Goal: Obtain resource: Obtain resource

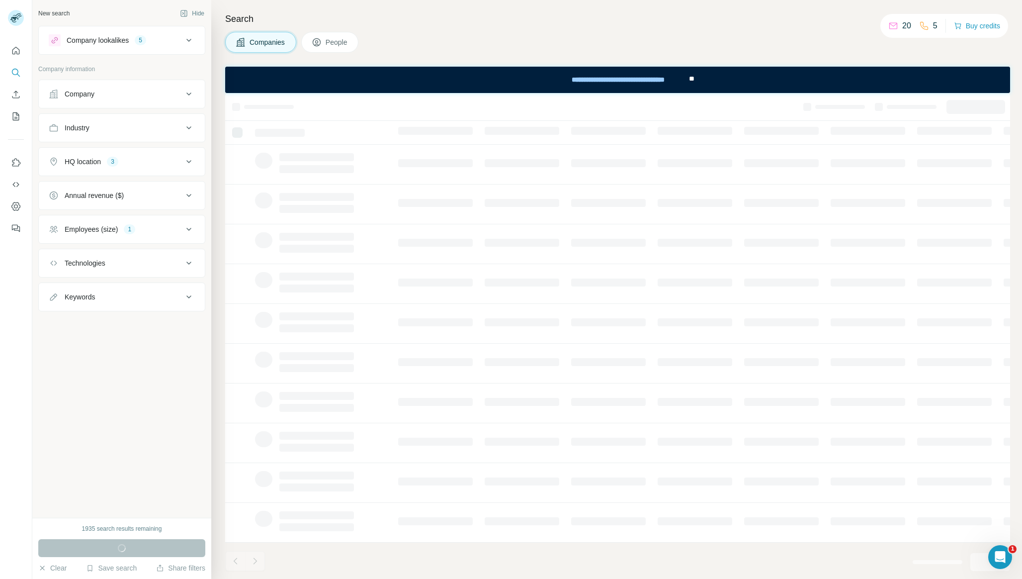
click at [143, 229] on div "Employees (size) 1" at bounding box center [116, 229] width 134 height 10
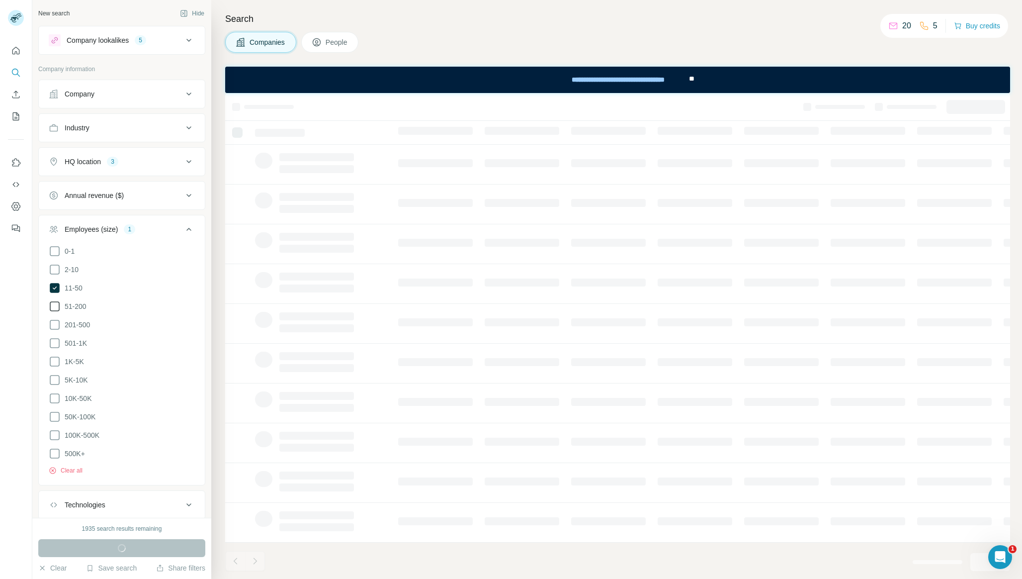
click at [55, 305] on icon at bounding box center [55, 306] width 12 height 12
click at [136, 132] on div "Industry" at bounding box center [116, 128] width 134 height 10
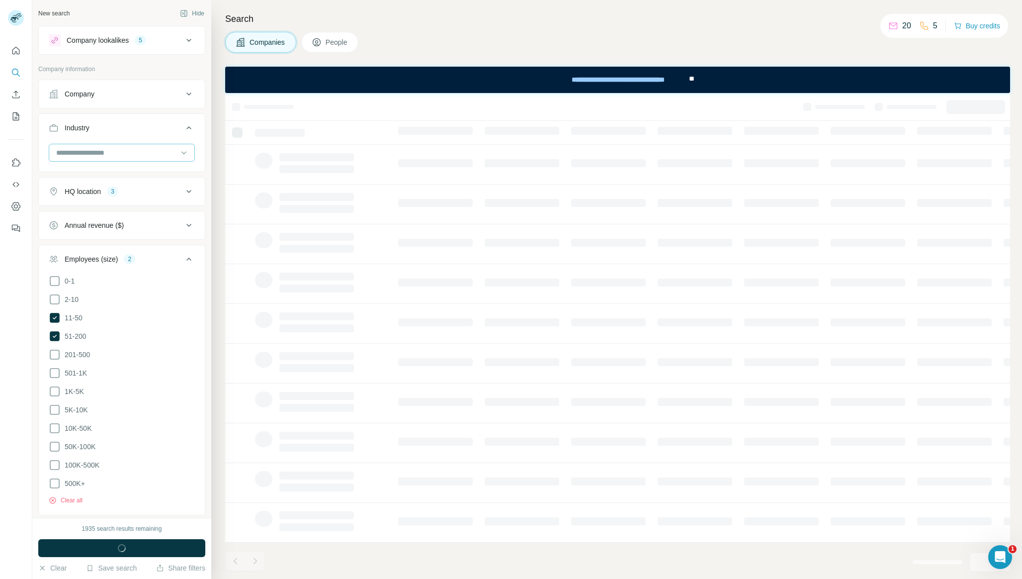
click at [142, 153] on input at bounding box center [116, 152] width 123 height 11
click at [143, 210] on div "American Football" at bounding box center [121, 211] width 129 height 10
click at [108, 176] on icon "button" at bounding box center [106, 174] width 8 height 8
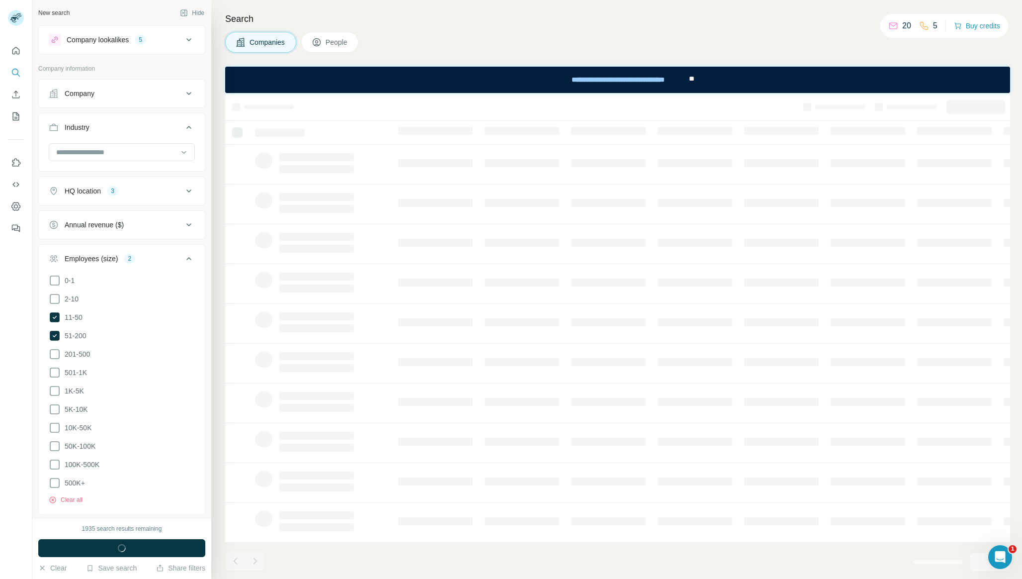
click at [145, 165] on div at bounding box center [122, 156] width 166 height 26
click at [147, 158] on div at bounding box center [116, 152] width 123 height 17
click at [153, 201] on div "Animal Feed" at bounding box center [121, 197] width 129 height 10
click at [155, 148] on input at bounding box center [116, 152] width 123 height 11
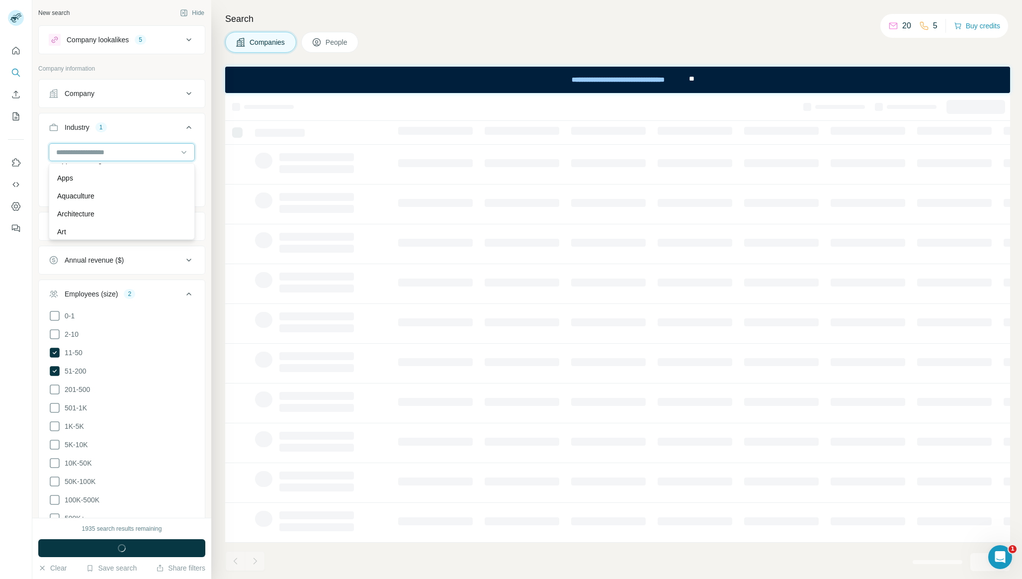
scroll to position [438, 0]
click at [157, 189] on div "Apps" at bounding box center [121, 183] width 141 height 18
click at [165, 155] on input at bounding box center [116, 152] width 123 height 11
click at [159, 174] on div "Assisted Living" at bounding box center [121, 173] width 129 height 10
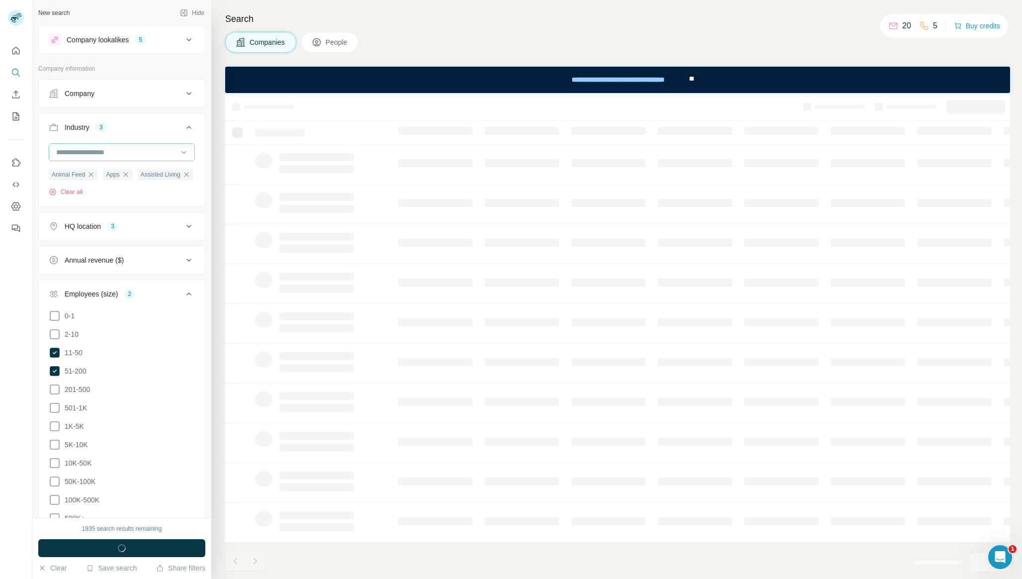
click at [163, 155] on input at bounding box center [116, 152] width 123 height 11
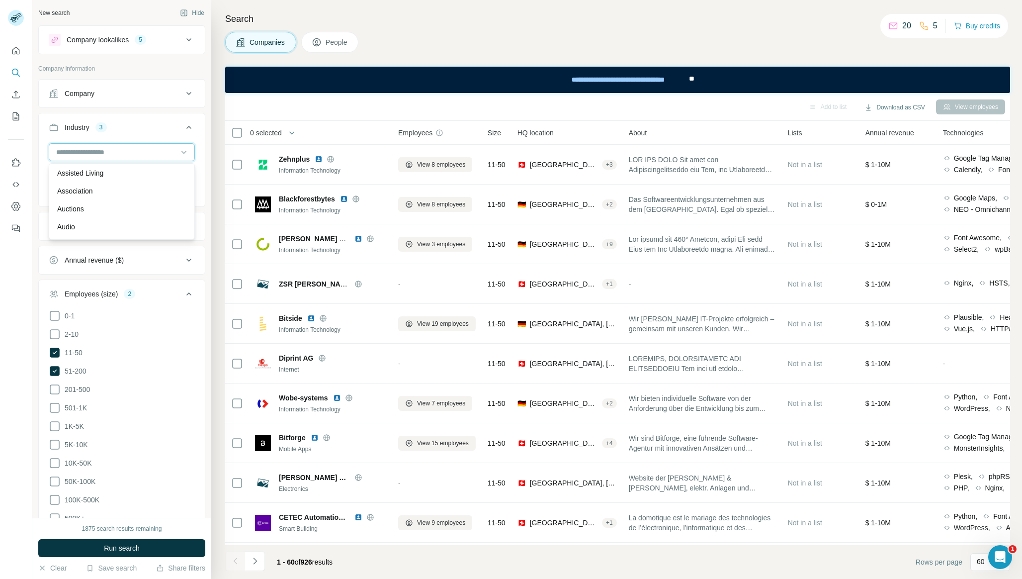
click at [169, 155] on input at bounding box center [116, 152] width 123 height 11
click at [169, 156] on input at bounding box center [116, 152] width 123 height 11
click at [160, 186] on div "Audiobooks" at bounding box center [121, 179] width 141 height 18
click at [163, 160] on div at bounding box center [116, 152] width 123 height 17
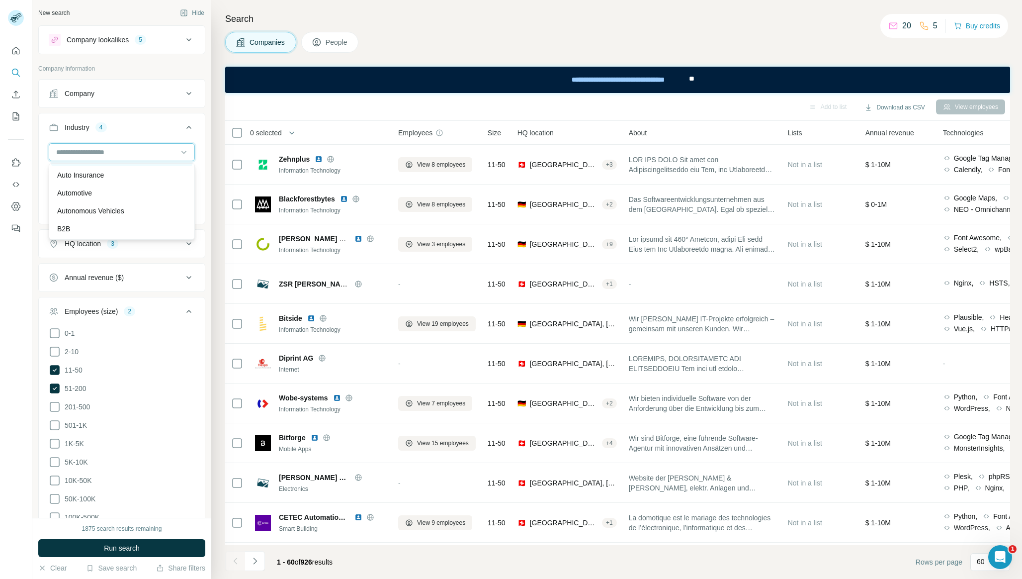
scroll to position [667, 0]
click at [162, 193] on div "Automotive" at bounding box center [121, 187] width 141 height 18
click at [164, 155] on input at bounding box center [116, 152] width 123 height 11
click at [152, 220] on div "B2B" at bounding box center [121, 223] width 129 height 10
click at [164, 166] on div "Animal Feed Apps Assisted Living Audiobooks Automotive B2B Clear all" at bounding box center [122, 178] width 146 height 71
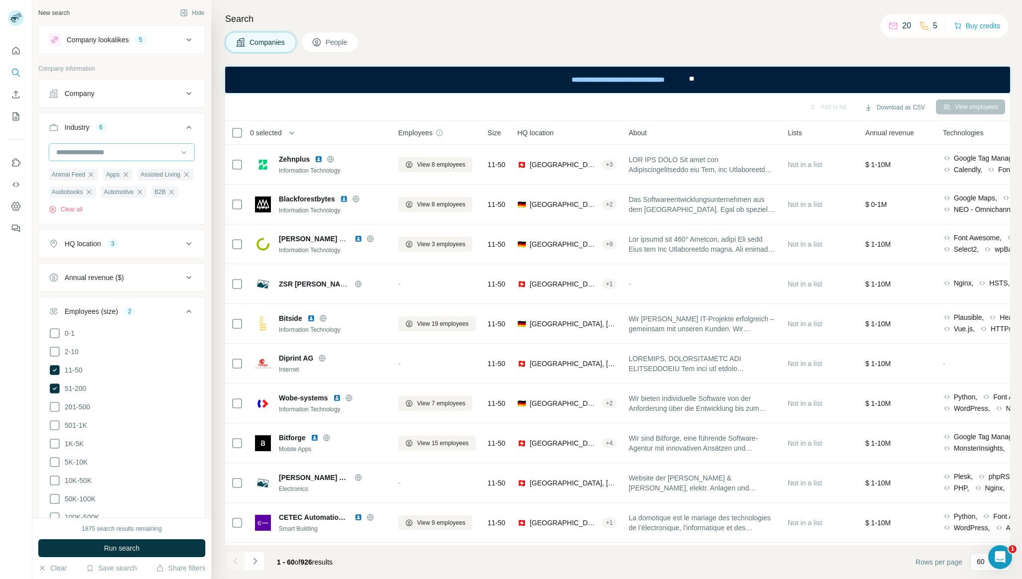
click at [165, 155] on input at bounding box center [116, 152] width 123 height 11
click at [161, 180] on div "B2C" at bounding box center [121, 179] width 129 height 10
click at [167, 153] on input at bounding box center [116, 152] width 123 height 11
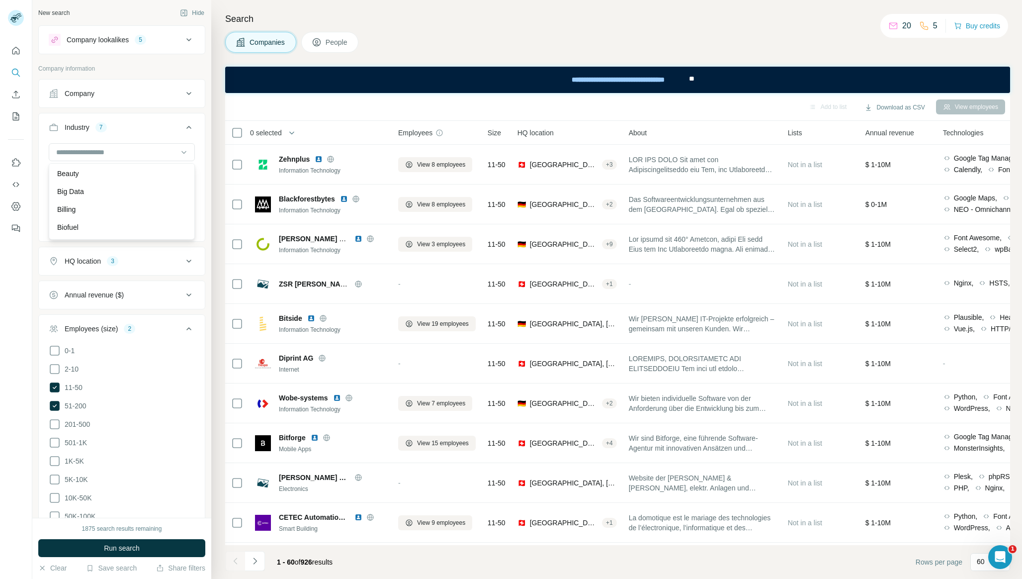
scroll to position [860, 0]
click at [163, 175] on div "Beauty" at bounding box center [121, 173] width 129 height 10
click at [172, 144] on div at bounding box center [116, 152] width 123 height 17
click at [161, 187] on div "Building Maintenance" at bounding box center [121, 185] width 129 height 10
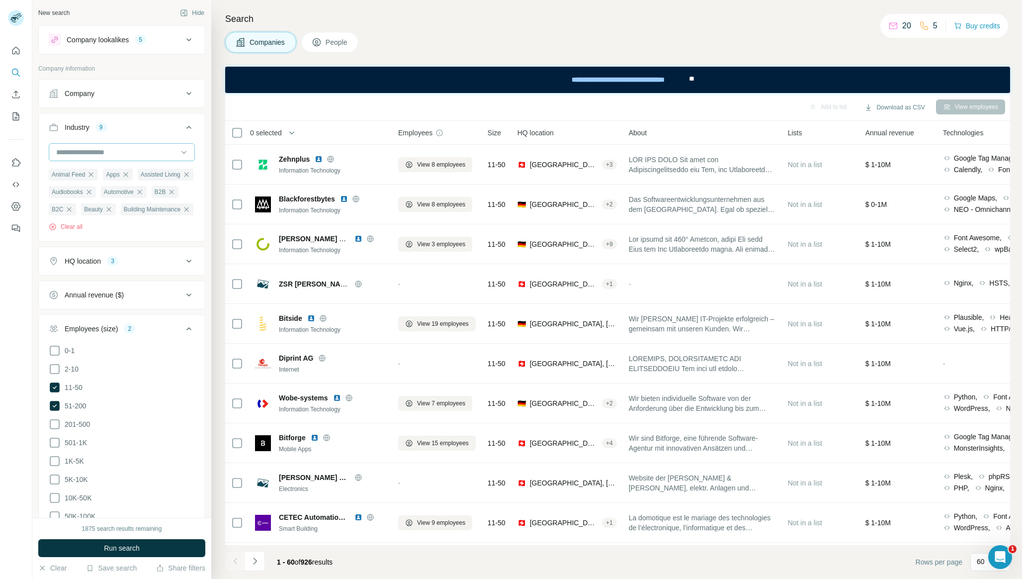
click at [165, 157] on input at bounding box center [116, 152] width 123 height 11
click at [162, 185] on div "Dietary Supplements" at bounding box center [121, 186] width 129 height 10
click at [165, 153] on input at bounding box center [116, 152] width 123 height 11
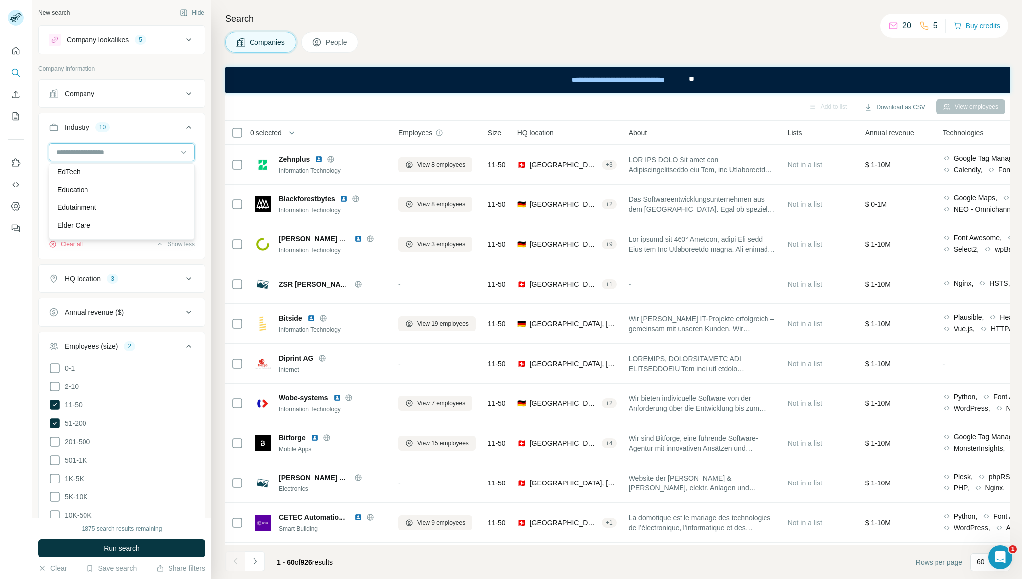
scroll to position [3207, 0]
click at [161, 169] on div "EdTech" at bounding box center [121, 171] width 129 height 10
click at [165, 156] on input at bounding box center [116, 152] width 123 height 11
click at [167, 173] on div "Medical Device" at bounding box center [121, 171] width 129 height 10
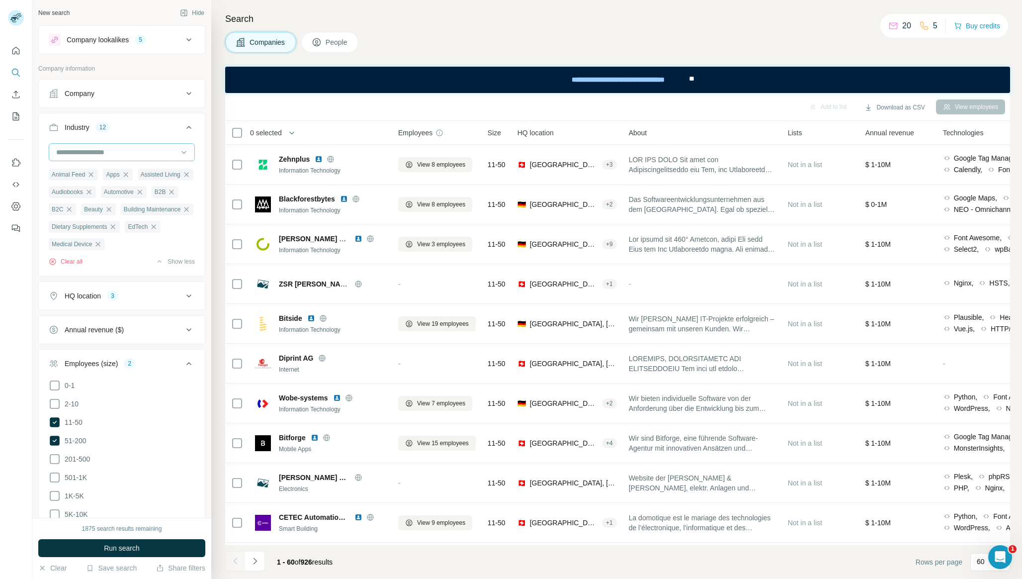
click at [171, 149] on input at bounding box center [116, 152] width 123 height 11
click at [151, 155] on input at bounding box center [116, 152] width 123 height 11
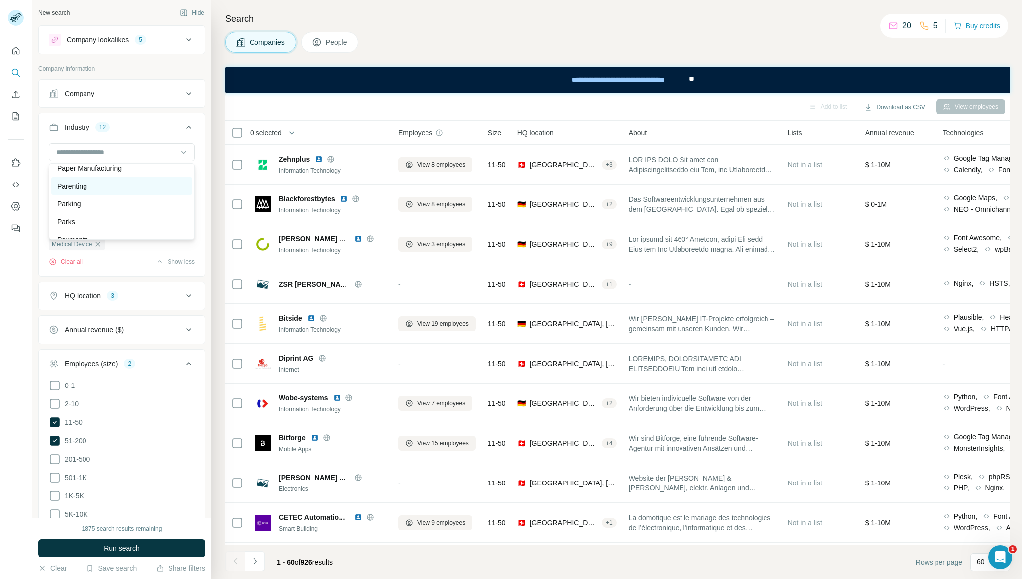
click at [145, 189] on div "Parenting" at bounding box center [121, 186] width 129 height 10
click at [153, 155] on input at bounding box center [116, 152] width 123 height 11
click at [147, 188] on div "Snack Food" at bounding box center [121, 193] width 129 height 10
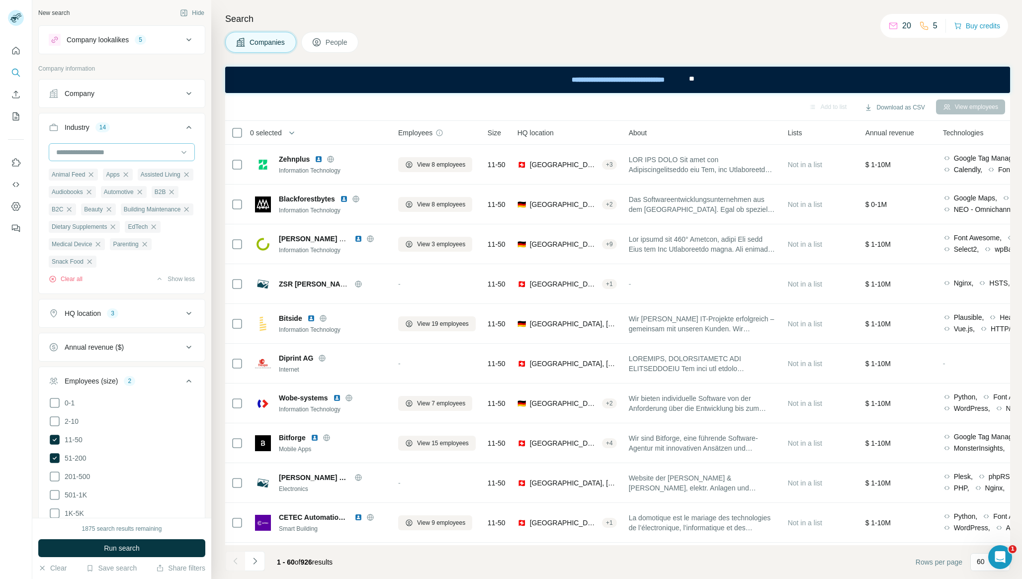
click at [164, 149] on input at bounding box center [116, 152] width 123 height 11
click at [151, 230] on div "Young Adults" at bounding box center [121, 228] width 129 height 10
click at [127, 549] on span "Run search" at bounding box center [122, 548] width 36 height 10
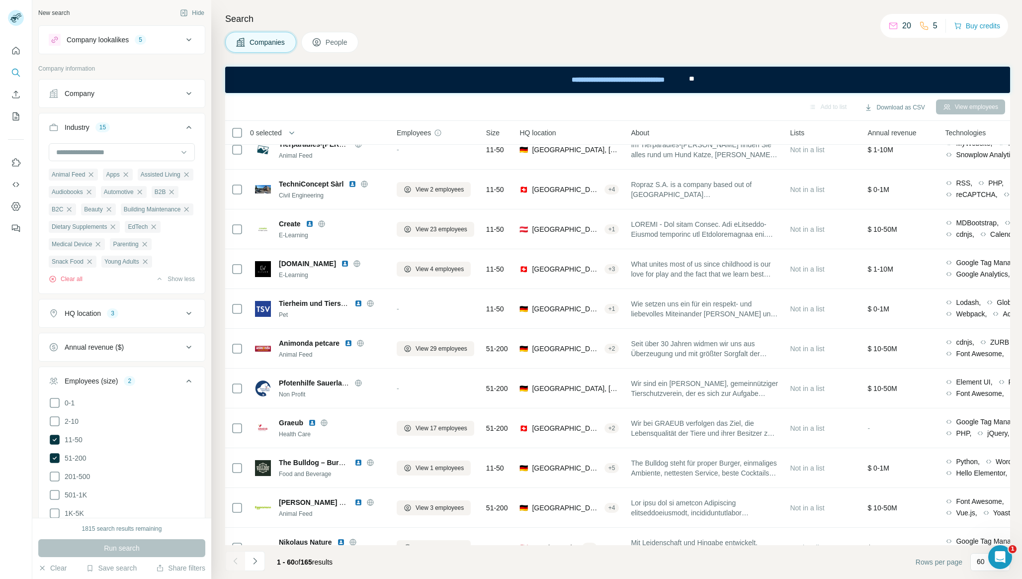
scroll to position [844, 1]
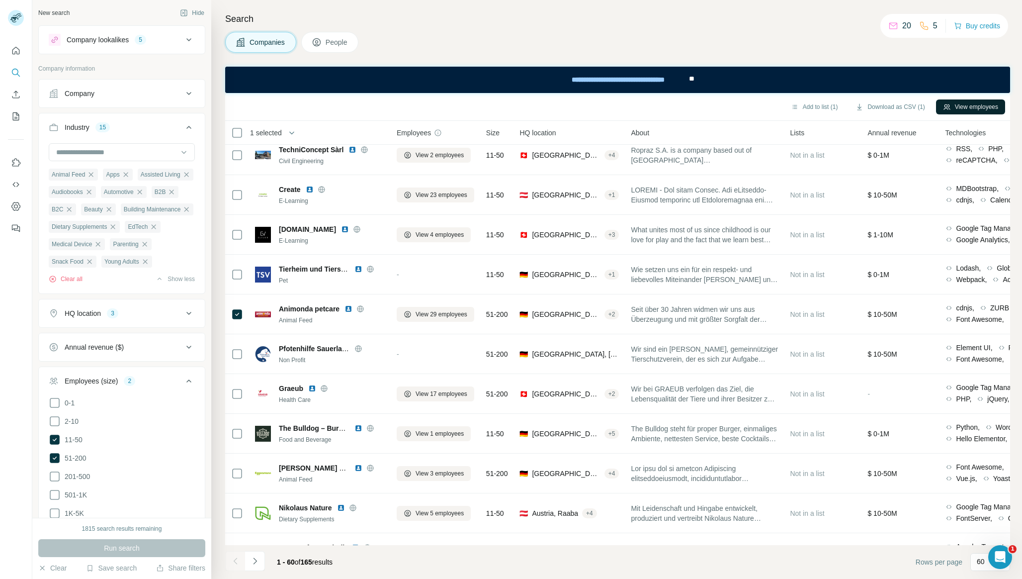
click at [992, 103] on button "View employees" at bounding box center [970, 106] width 69 height 15
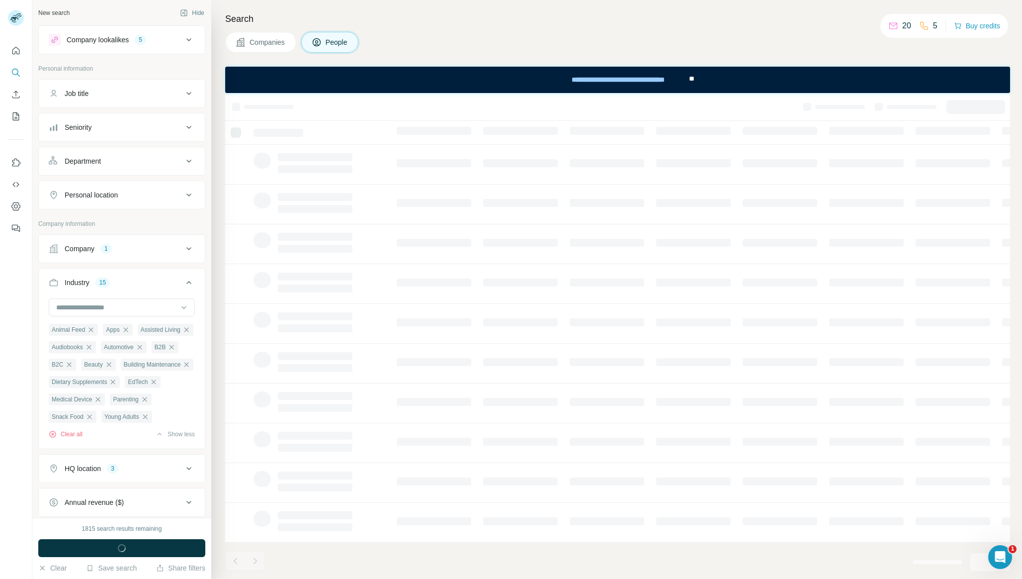
scroll to position [0, 1]
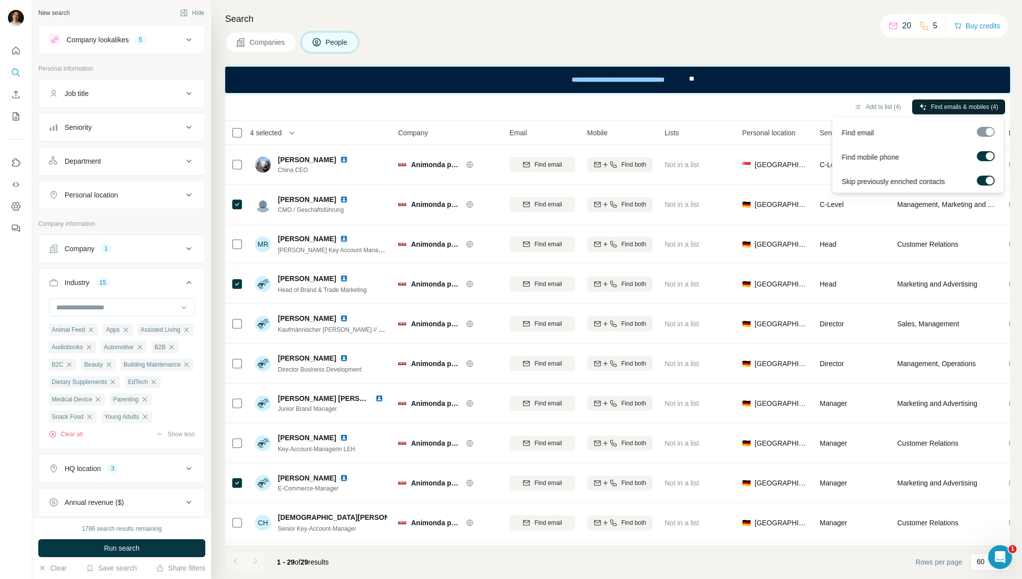
click at [969, 112] on button "Find emails & mobiles (4)" at bounding box center [958, 106] width 93 height 15
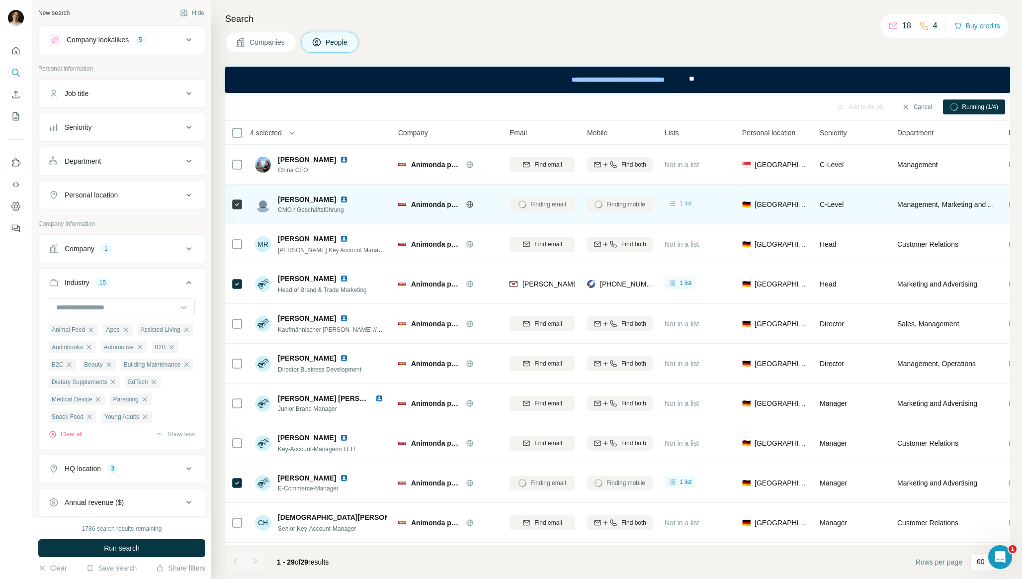
click at [674, 204] on icon at bounding box center [673, 203] width 10 height 10
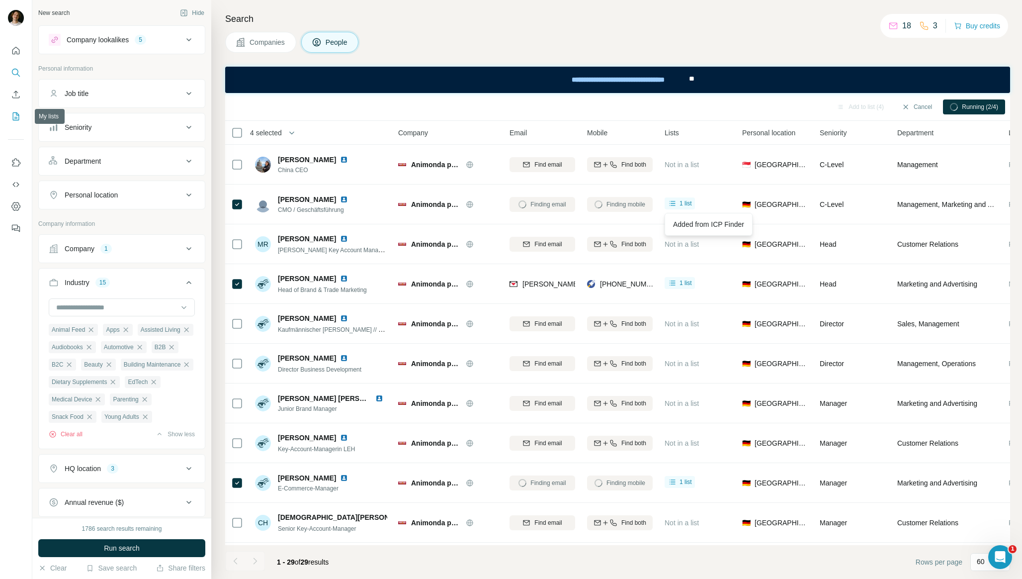
click at [22, 116] on button "My lists" at bounding box center [16, 116] width 16 height 18
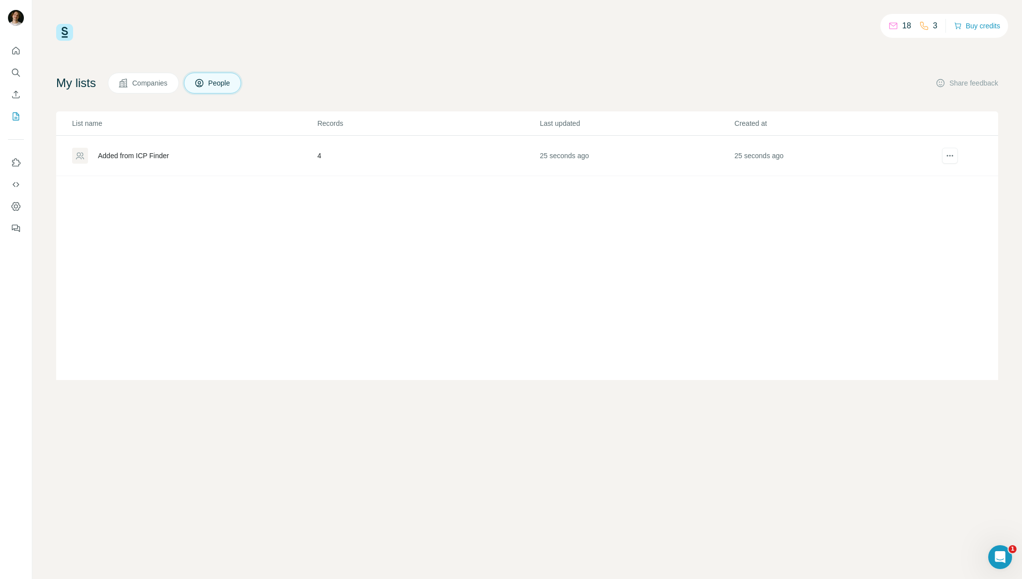
click at [209, 167] on td "Added from ICP Finder" at bounding box center [186, 156] width 260 height 40
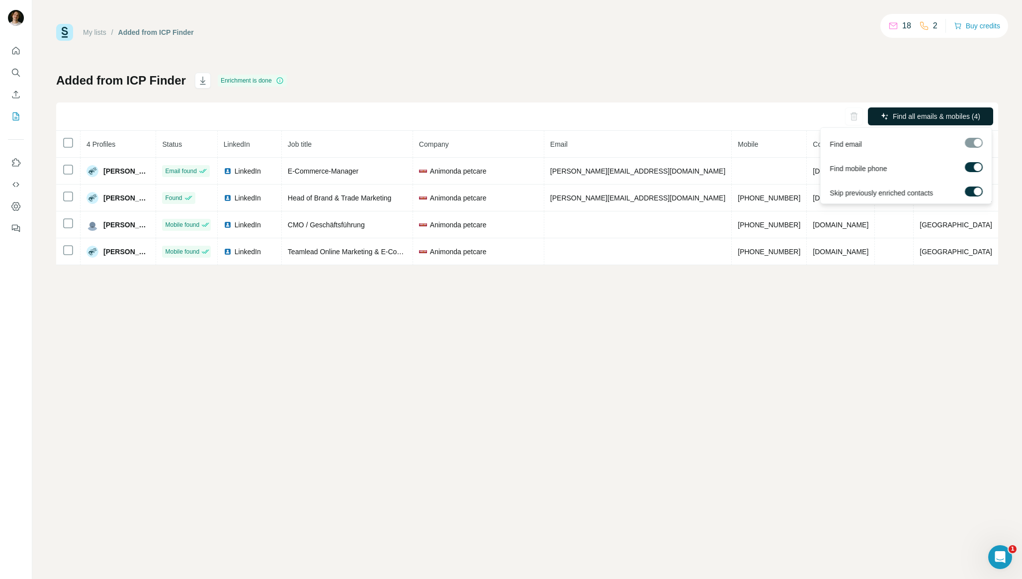
click at [909, 117] on span "Find all emails & mobiles (4)" at bounding box center [936, 116] width 87 height 10
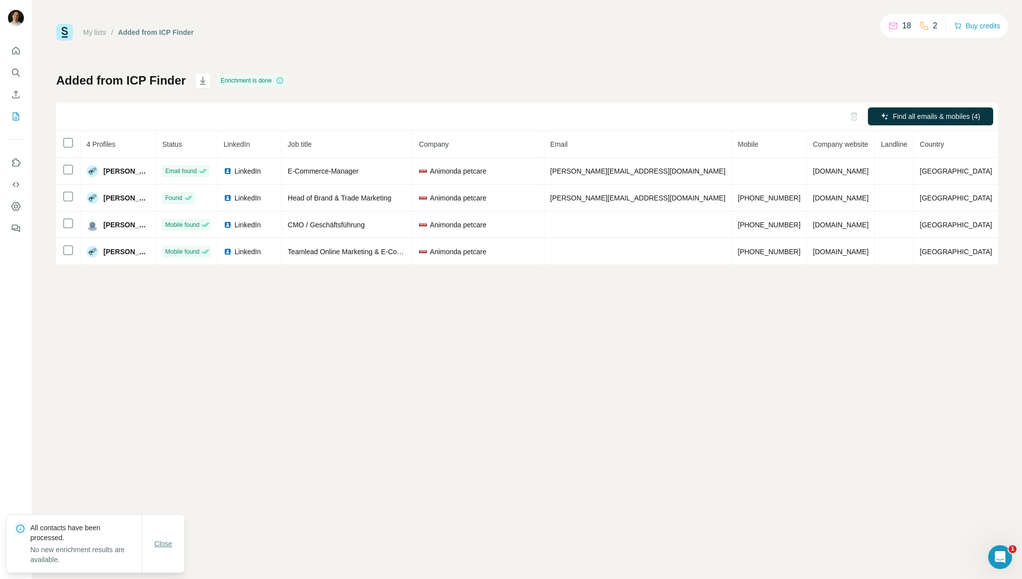
click at [167, 539] on span "Close" at bounding box center [164, 543] width 18 height 10
click at [200, 77] on icon "button" at bounding box center [202, 81] width 5 height 8
click at [140, 95] on div "Added from ICP Finder Enrichment is done Find all emails & mobiles (4) 4 Profil…" at bounding box center [527, 169] width 942 height 192
click at [140, 80] on h1 "Added from ICP Finder" at bounding box center [121, 81] width 130 height 16
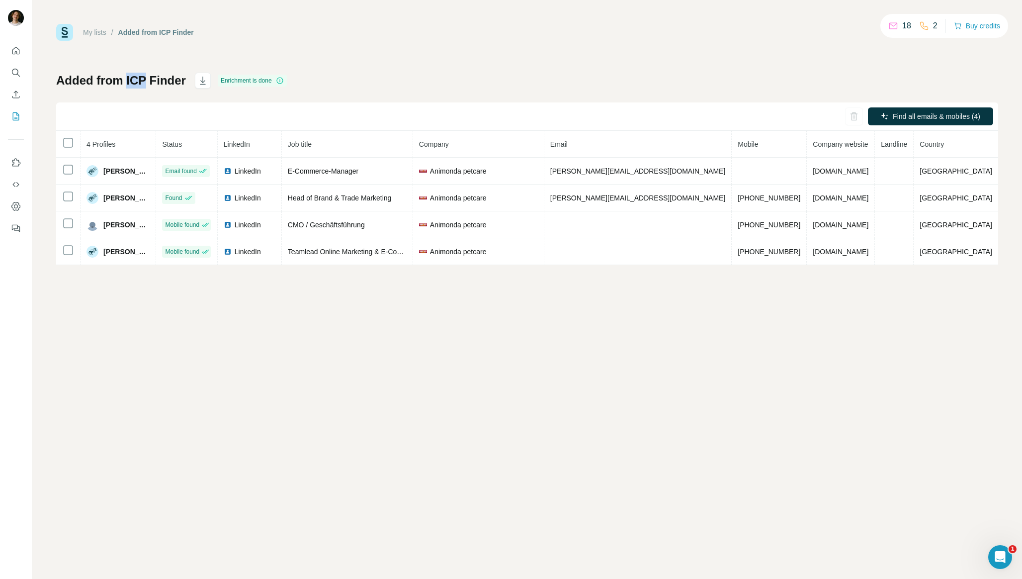
click at [140, 80] on h1 "Added from ICP Finder" at bounding box center [121, 81] width 130 height 16
click at [151, 27] on div "My lists / Added from ICP Finder" at bounding box center [125, 32] width 138 height 17
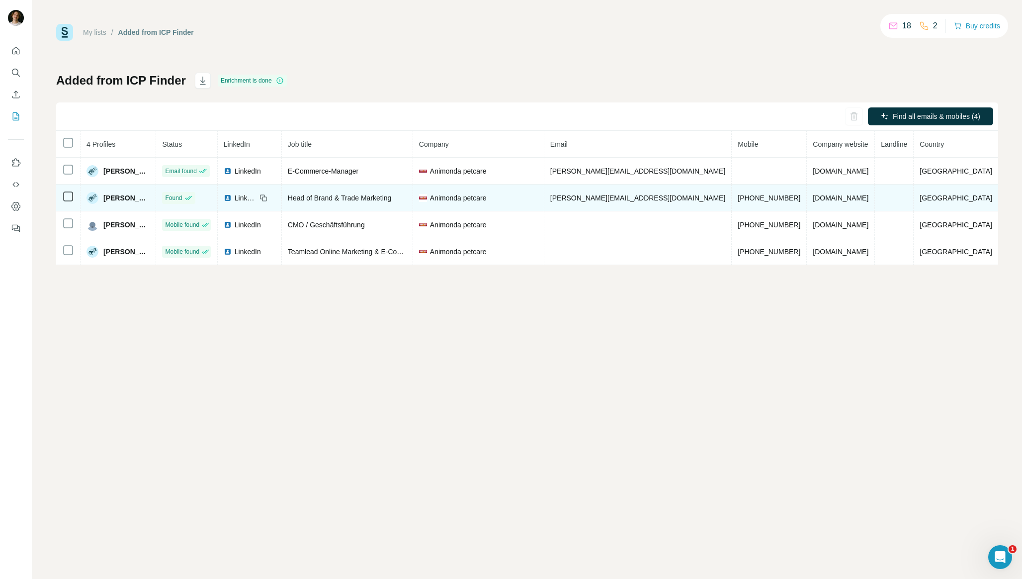
click at [266, 197] on icon at bounding box center [264, 198] width 4 height 4
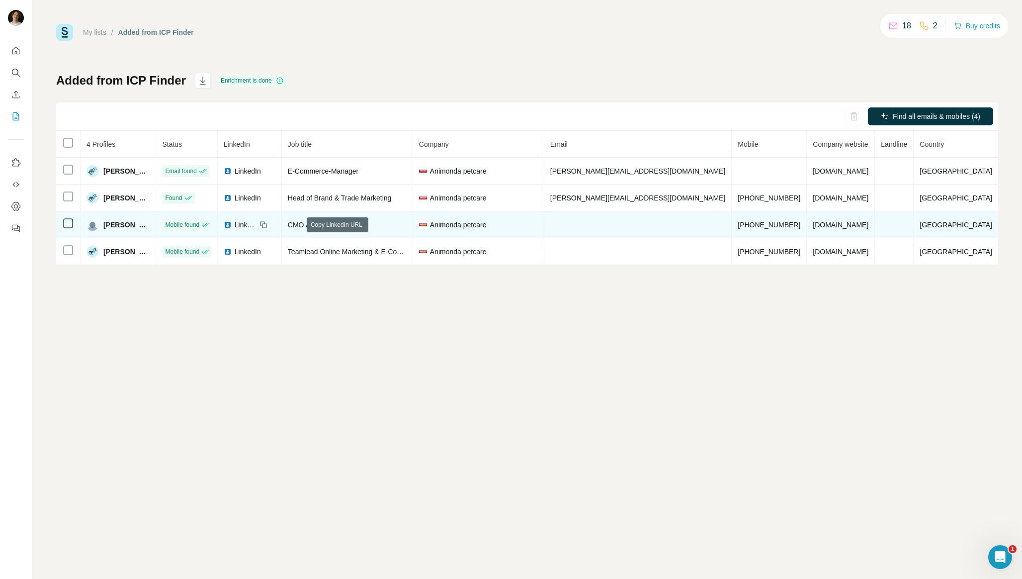
click at [267, 225] on icon at bounding box center [263, 225] width 8 height 8
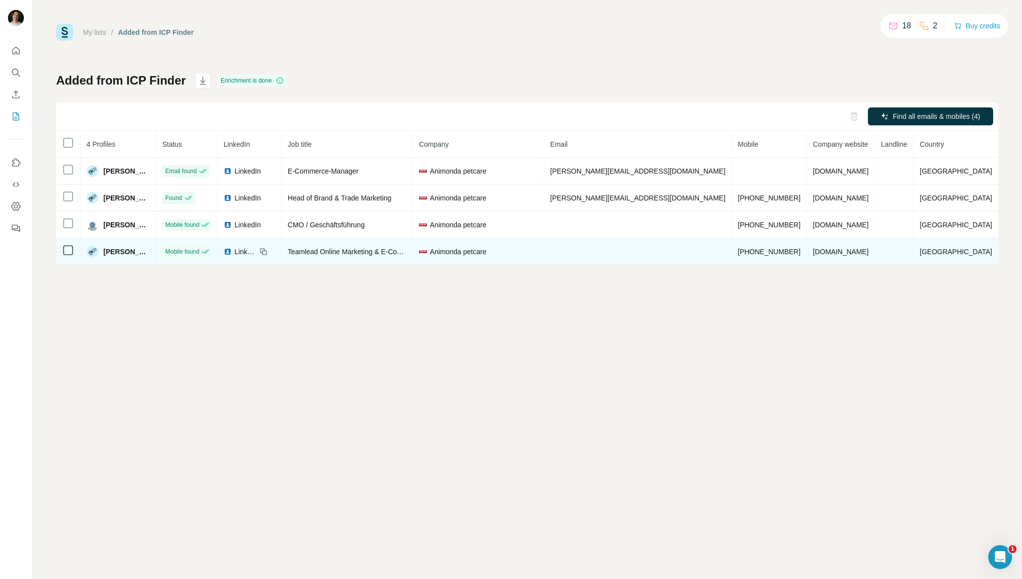
click at [267, 253] on icon at bounding box center [263, 252] width 8 height 8
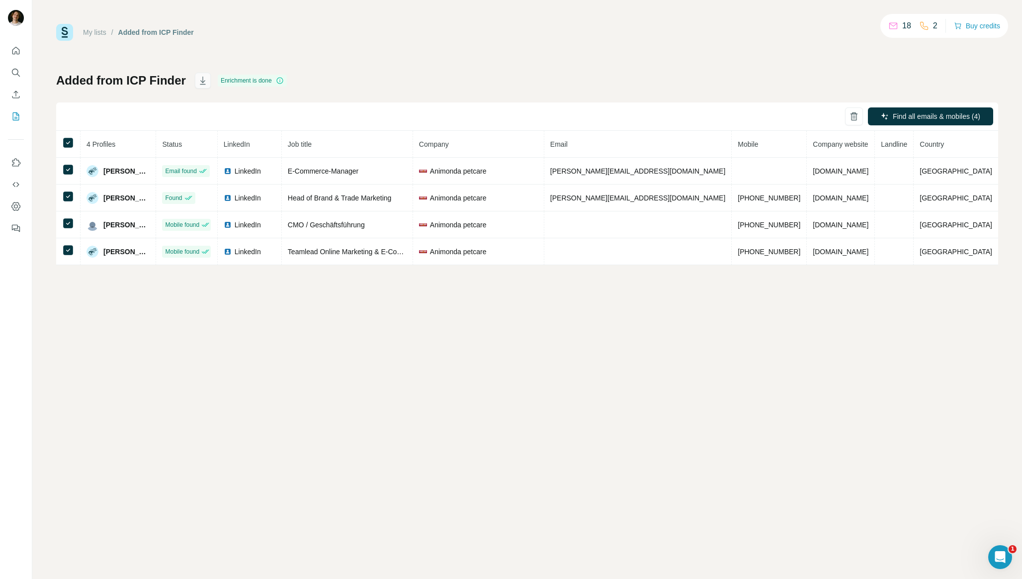
click at [198, 82] on icon "button" at bounding box center [203, 81] width 10 height 10
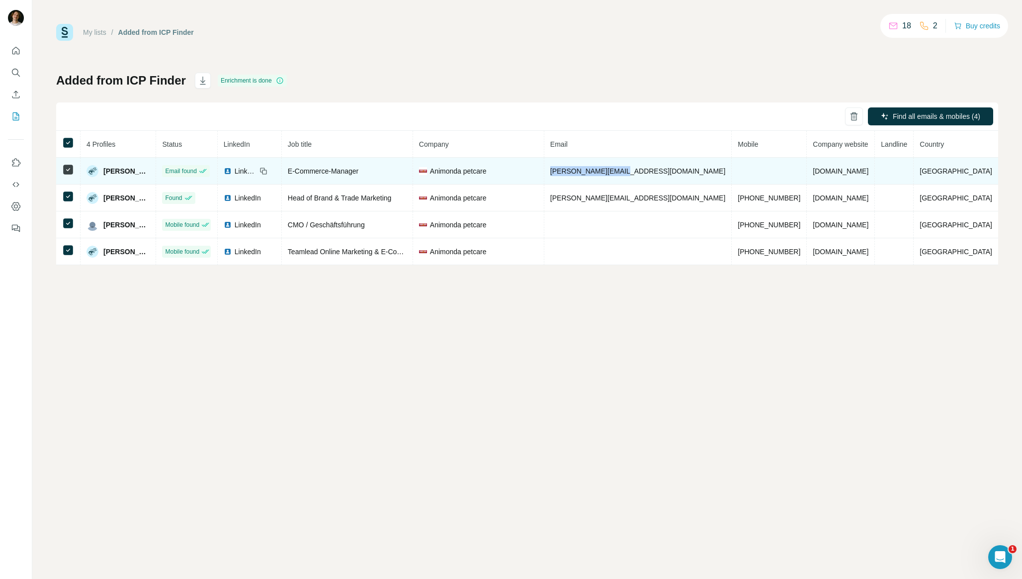
drag, startPoint x: 687, startPoint y: 172, endPoint x: 596, endPoint y: 173, distance: 91.5
click at [596, 173] on td "[PERSON_NAME][EMAIL_ADDRESS][DOMAIN_NAME]" at bounding box center [637, 171] width 187 height 27
copy span "[PERSON_NAME][EMAIL_ADDRESS][DOMAIN_NAME]"
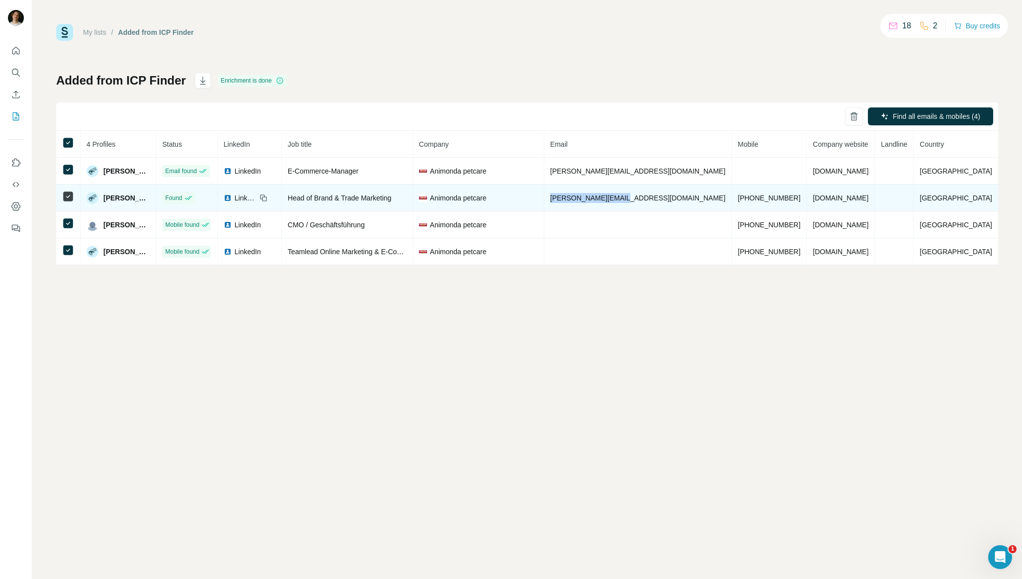
drag, startPoint x: 676, startPoint y: 200, endPoint x: 587, endPoint y: 199, distance: 88.5
click at [587, 199] on tr "[PERSON_NAME] Found LinkedIn Head of Brand & Trade Marketing Animonda petcare […" at bounding box center [527, 197] width 942 height 27
copy tr "[PERSON_NAME][EMAIL_ADDRESS][DOMAIN_NAME]"
